Goal: Transaction & Acquisition: Purchase product/service

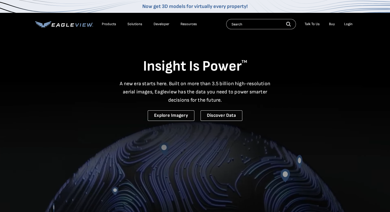
click at [346, 24] on div "Login" at bounding box center [348, 24] width 8 height 5
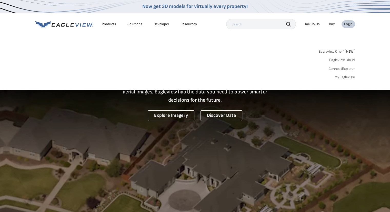
click at [350, 79] on link "MyEagleview" at bounding box center [344, 77] width 20 height 5
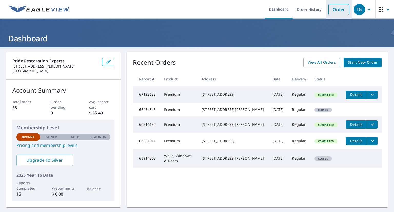
click at [332, 13] on link "Order" at bounding box center [338, 9] width 21 height 11
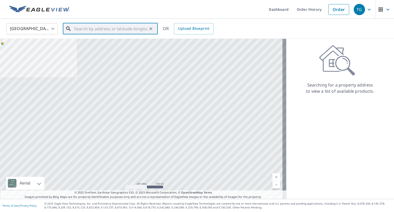
click at [84, 30] on input "text" at bounding box center [110, 29] width 73 height 14
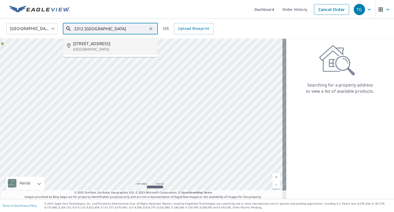
click at [108, 44] on span "[STREET_ADDRESS]" at bounding box center [113, 43] width 80 height 6
type input "[STREET_ADDRESS]"
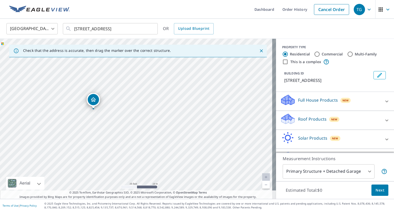
drag, startPoint x: 45, startPoint y: 138, endPoint x: 114, endPoint y: 147, distance: 69.3
click at [114, 147] on div "[STREET_ADDRESS]" at bounding box center [138, 119] width 276 height 160
drag, startPoint x: 103, startPoint y: 101, endPoint x: 143, endPoint y: 120, distance: 44.7
click at [143, 120] on div "[STREET_ADDRESS]" at bounding box center [138, 119] width 276 height 160
drag, startPoint x: 133, startPoint y: 120, endPoint x: 137, endPoint y: 122, distance: 4.2
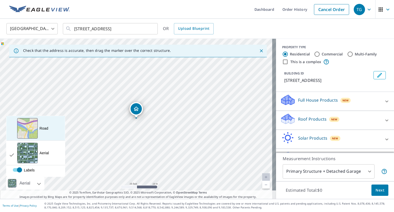
click at [47, 135] on div "Road A standard road map" at bounding box center [35, 128] width 58 height 25
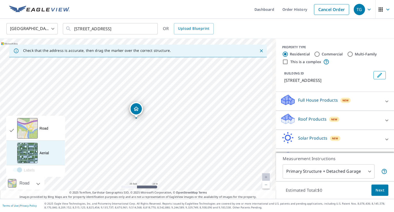
click at [47, 150] on div "Aerial A detailed look from above" at bounding box center [35, 152] width 58 height 25
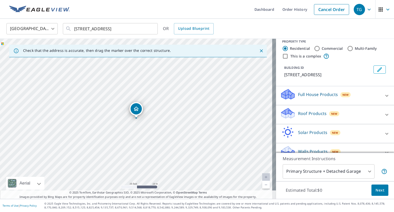
scroll to position [15, 0]
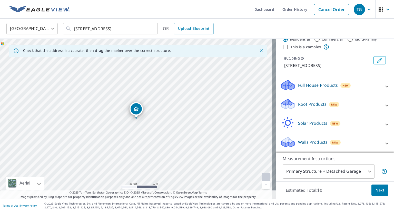
click at [303, 142] on p "Walls Products" at bounding box center [312, 142] width 29 height 6
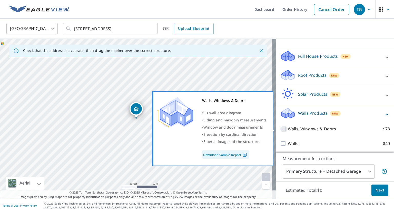
click at [280, 129] on input "Walls, Windows & Doors $78" at bounding box center [284, 129] width 8 height 6
checkbox input "true"
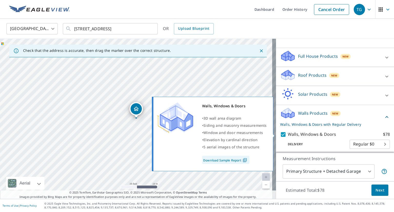
scroll to position [60, 0]
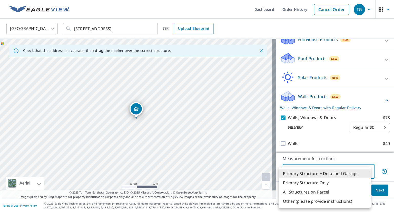
click at [365, 171] on body "TG TG Dashboard Order History Cancel Order TG [GEOGRAPHIC_DATA] [GEOGRAPHIC_DAT…" at bounding box center [197, 106] width 394 height 212
click at [346, 182] on li "Primary Structure Only" at bounding box center [325, 182] width 92 height 9
type input "2"
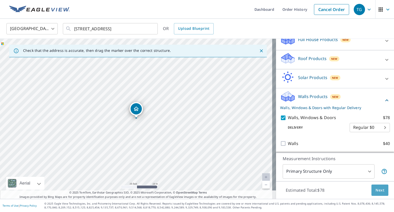
click at [377, 188] on span "Next" at bounding box center [379, 190] width 9 height 6
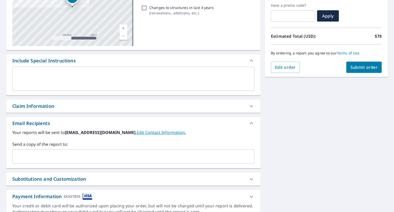
scroll to position [111, 0]
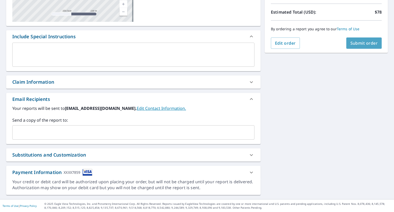
click at [358, 44] on span "Submit order" at bounding box center [363, 43] width 27 height 6
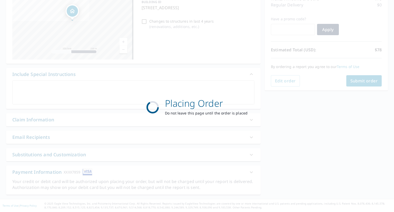
scroll to position [73, 0]
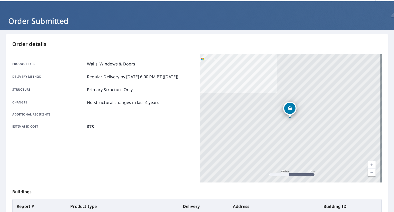
scroll to position [18, 0]
